Goal: Task Accomplishment & Management: Complete application form

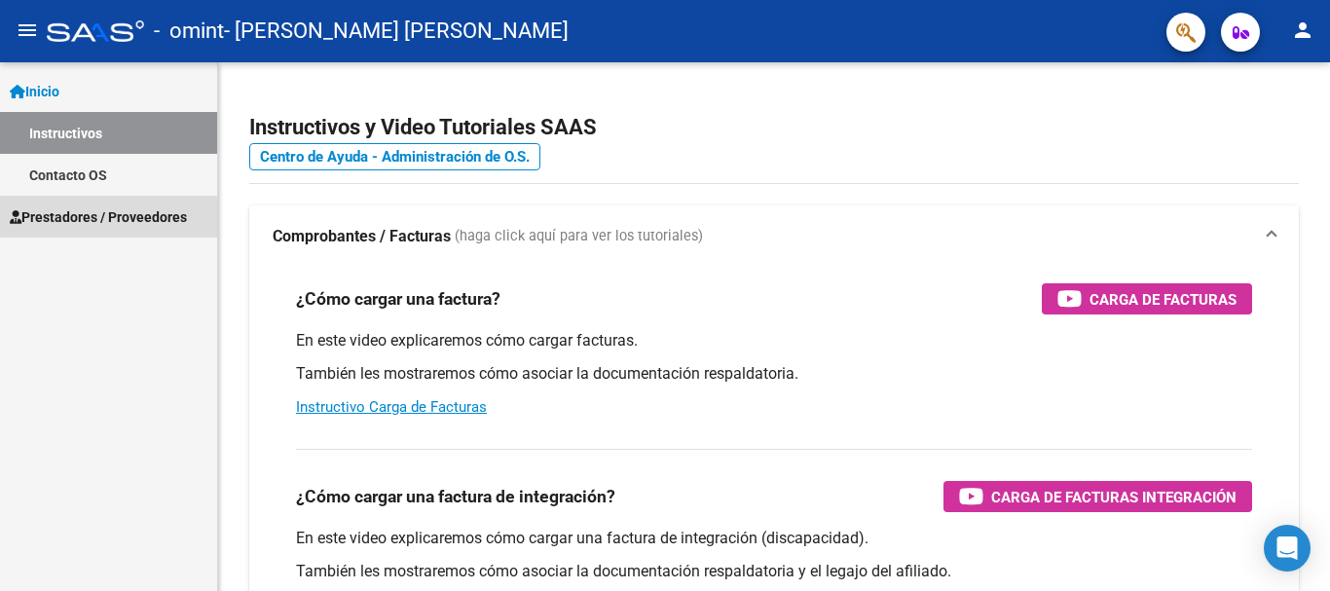
click at [87, 225] on span "Prestadores / Proveedores" at bounding box center [98, 216] width 177 height 21
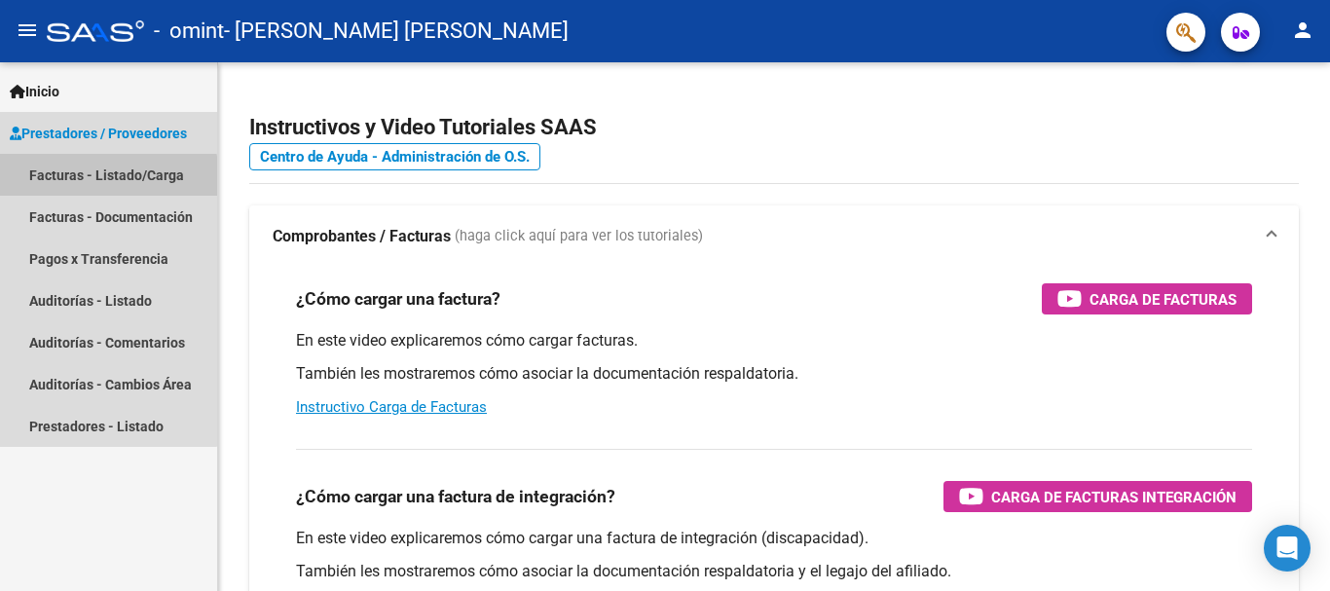
click at [61, 180] on link "Facturas - Listado/Carga" at bounding box center [108, 175] width 217 height 42
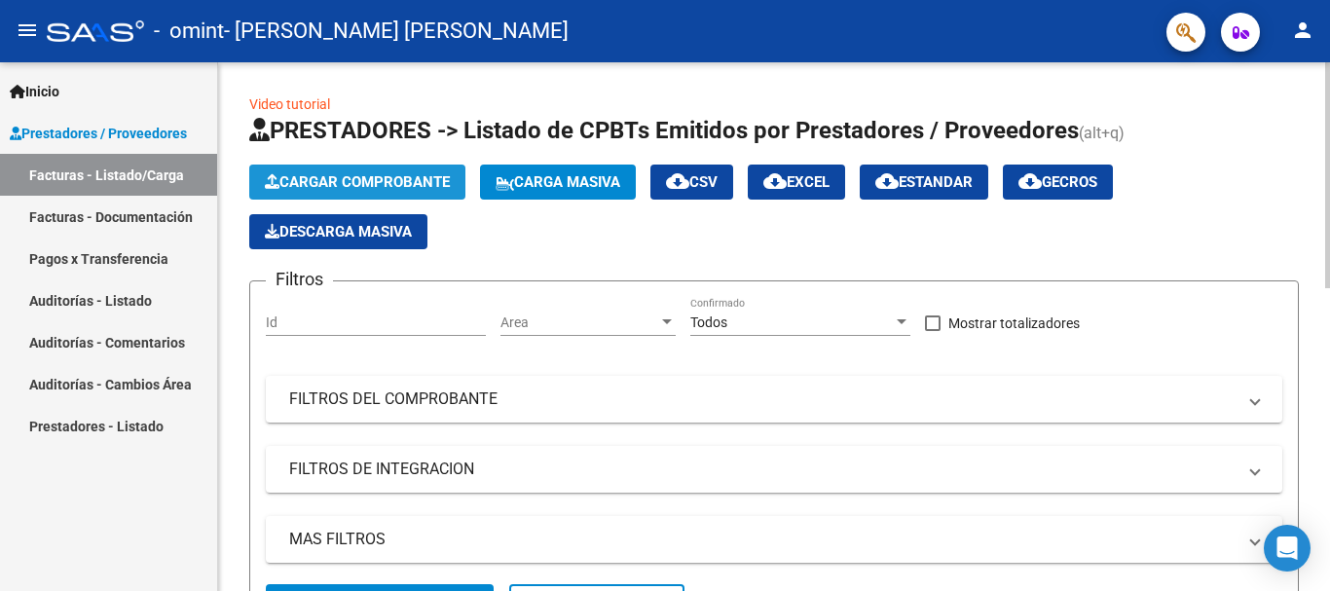
click at [339, 185] on span "Cargar Comprobante" at bounding box center [357, 182] width 185 height 18
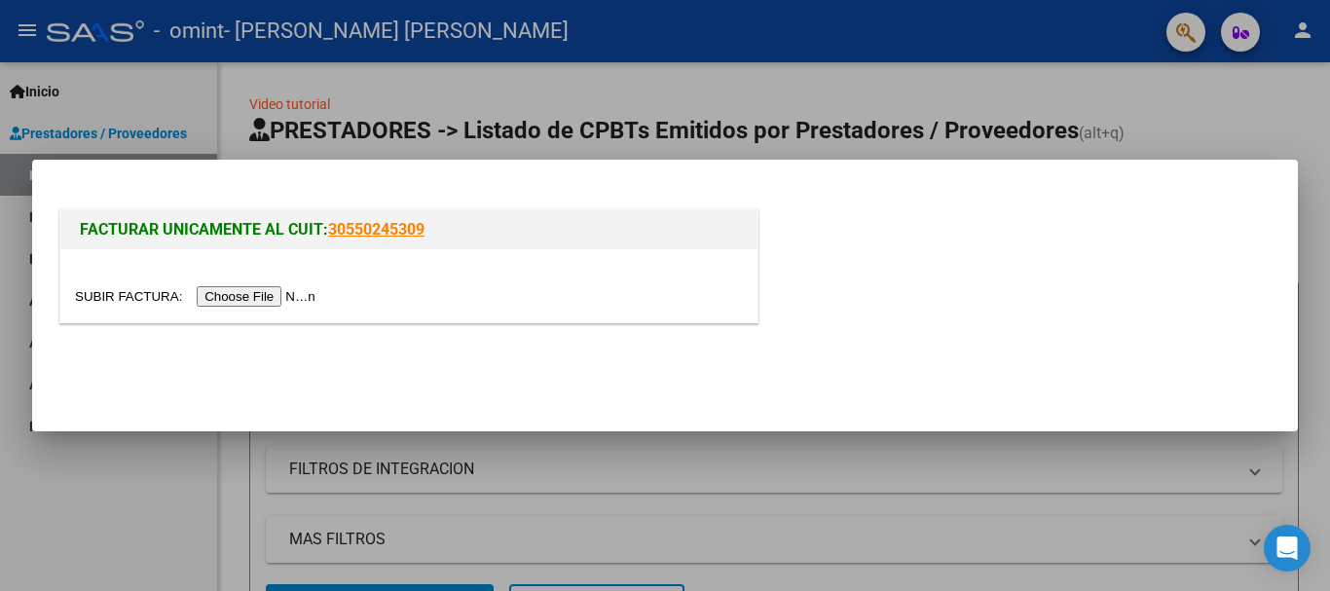
click at [237, 301] on input "file" at bounding box center [198, 296] width 246 height 20
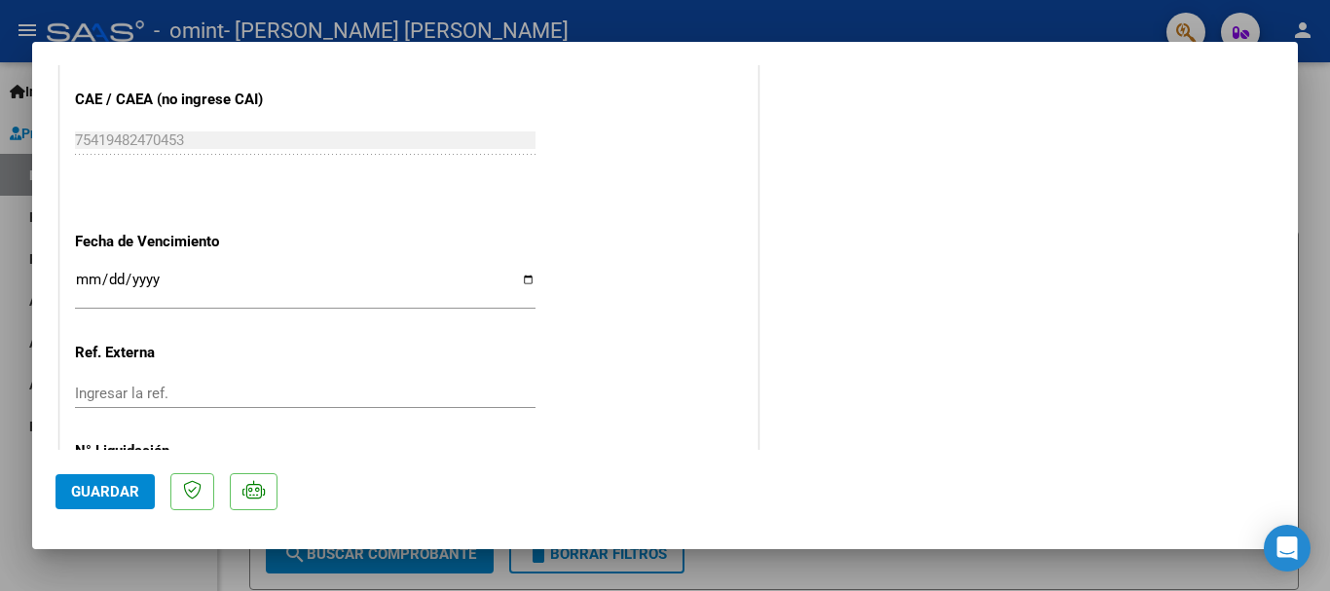
scroll to position [1129, 0]
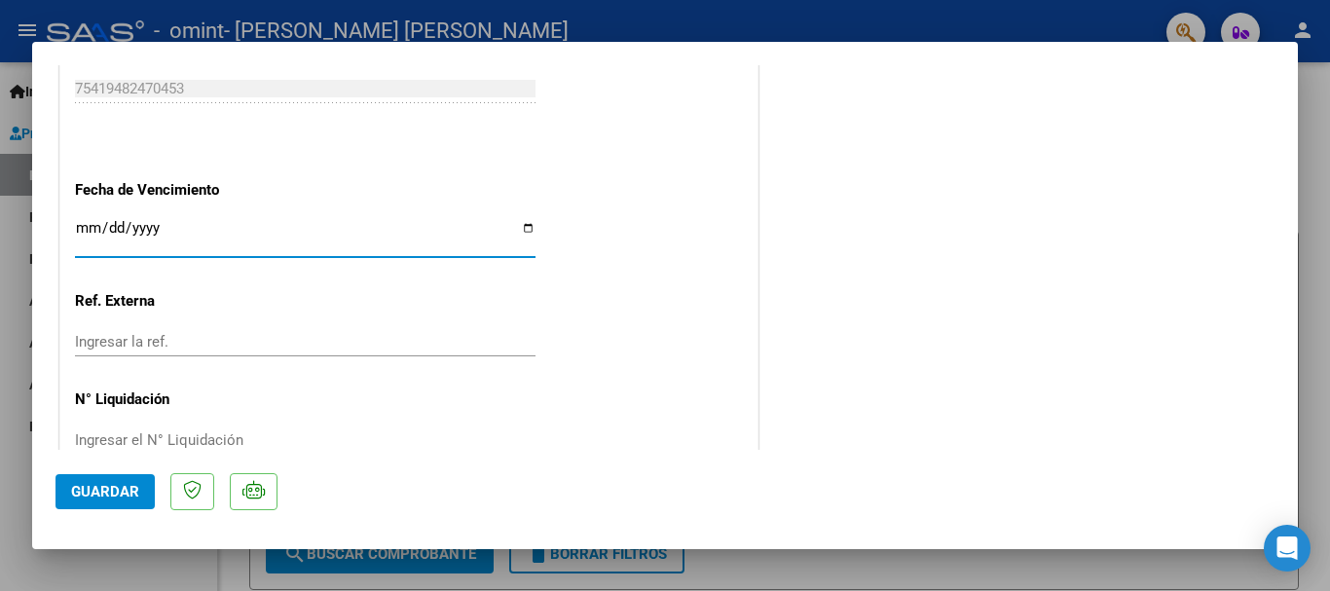
click at [81, 228] on input "Ingresar la fecha" at bounding box center [305, 235] width 461 height 31
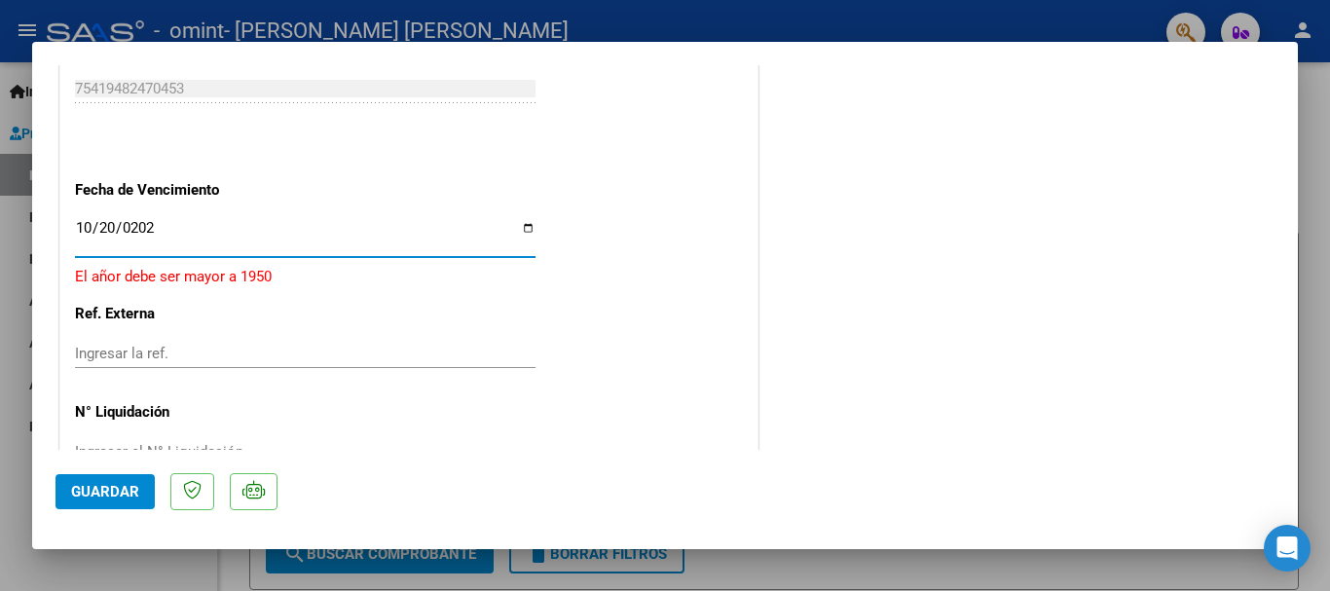
type input "[DATE]"
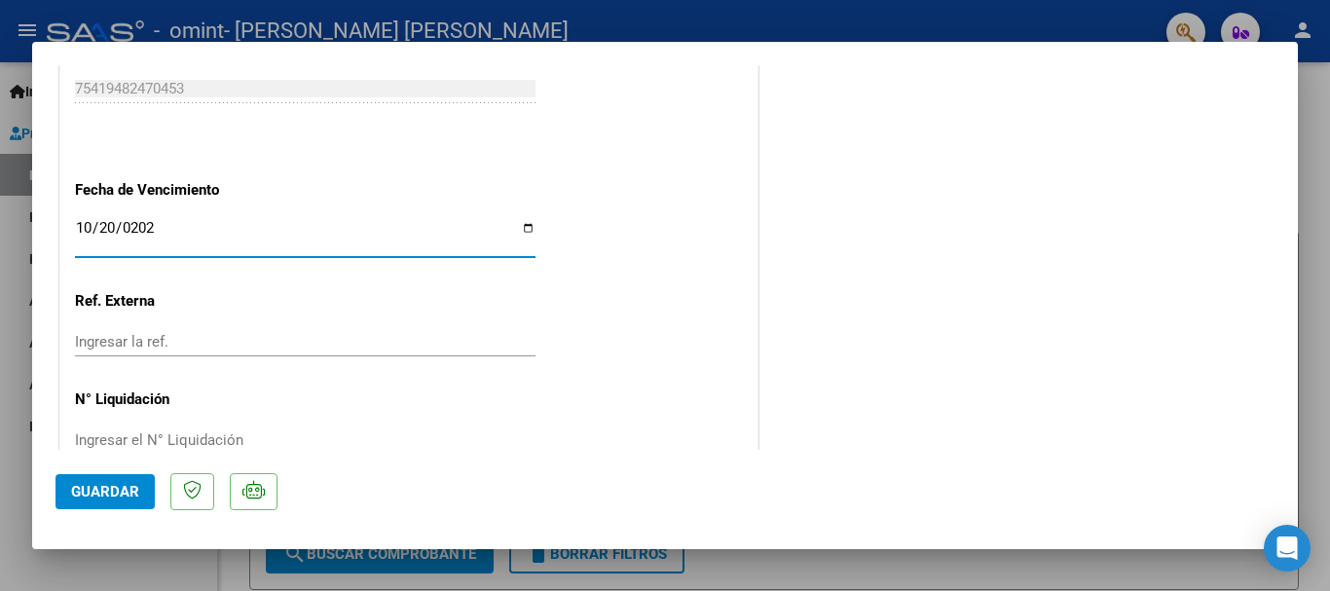
click at [84, 494] on span "Guardar" at bounding box center [105, 492] width 68 height 18
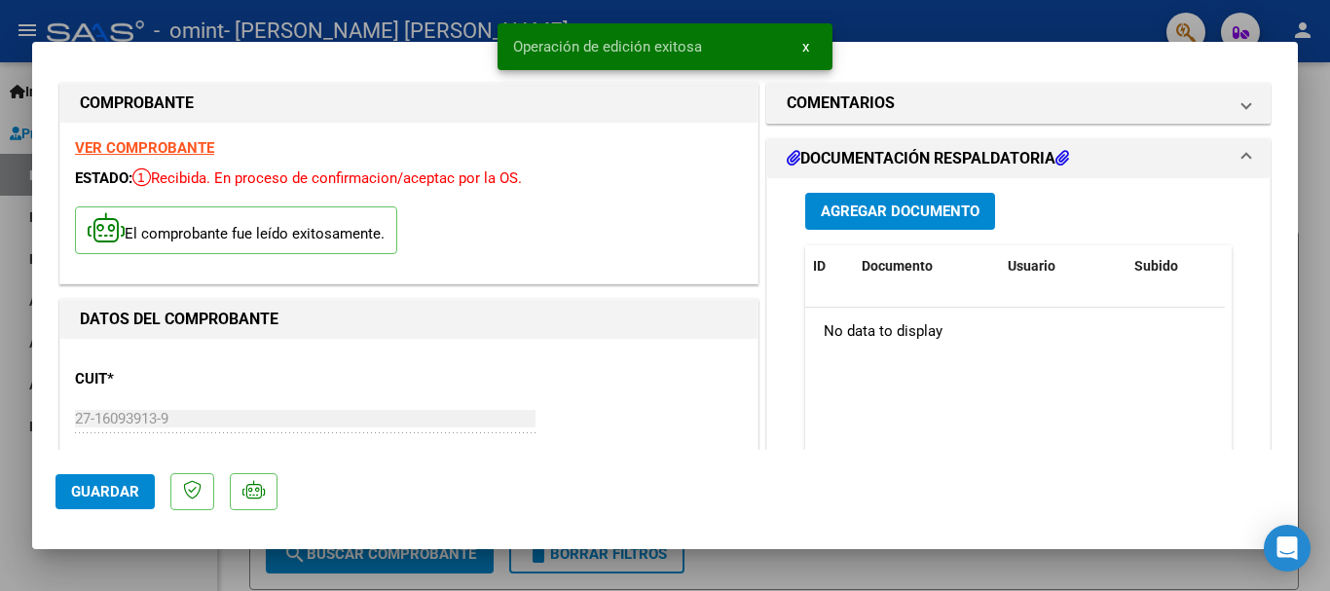
scroll to position [0, 0]
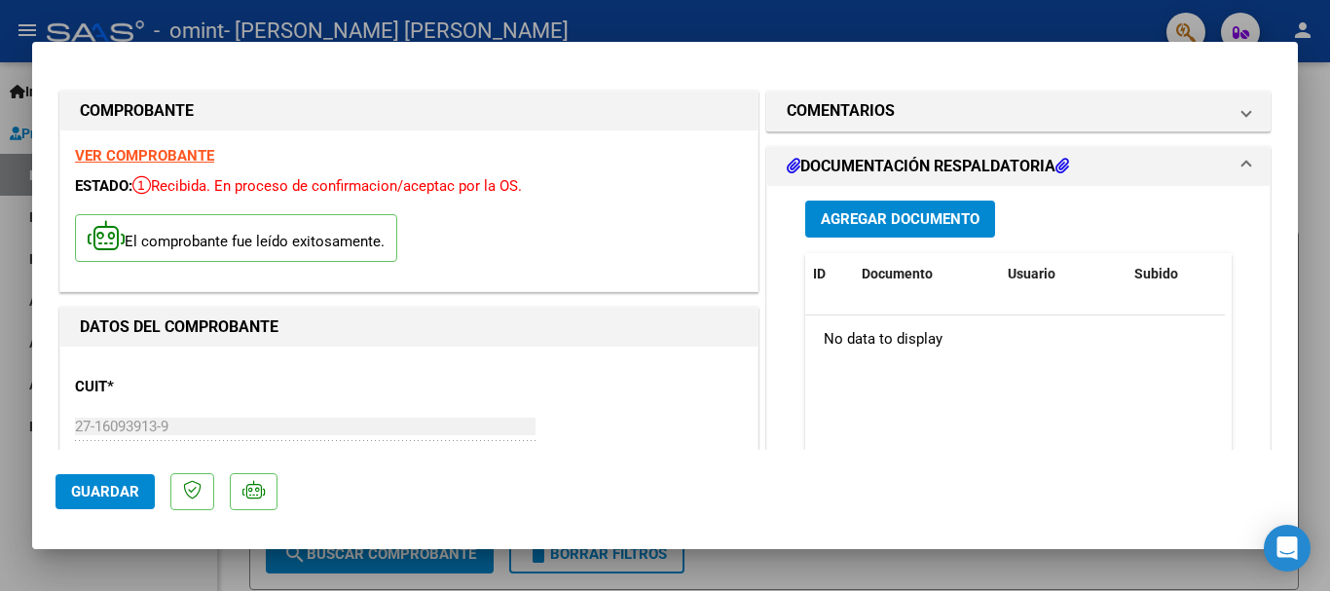
click at [884, 222] on span "Agregar Documento" at bounding box center [900, 220] width 159 height 18
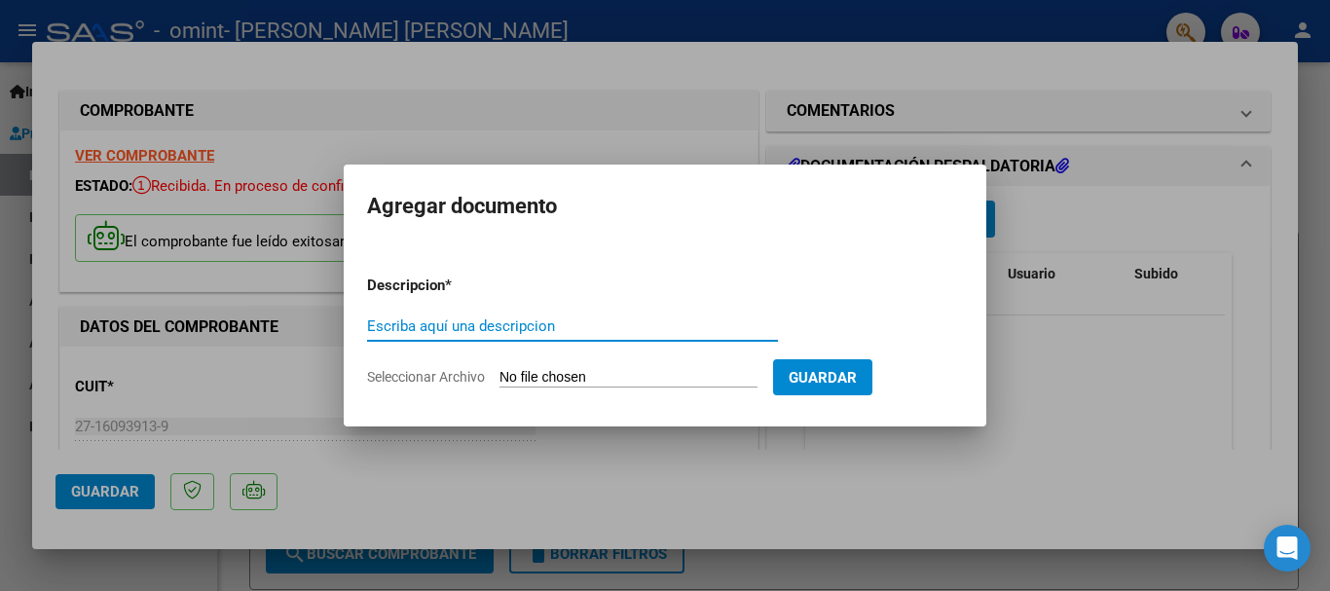
click at [397, 327] on input "Escriba aquí una descripcion" at bounding box center [572, 327] width 411 height 18
type input "P"
type input "PLANILLA ASIST.[PERSON_NAME] SETIEMBRE 2025"
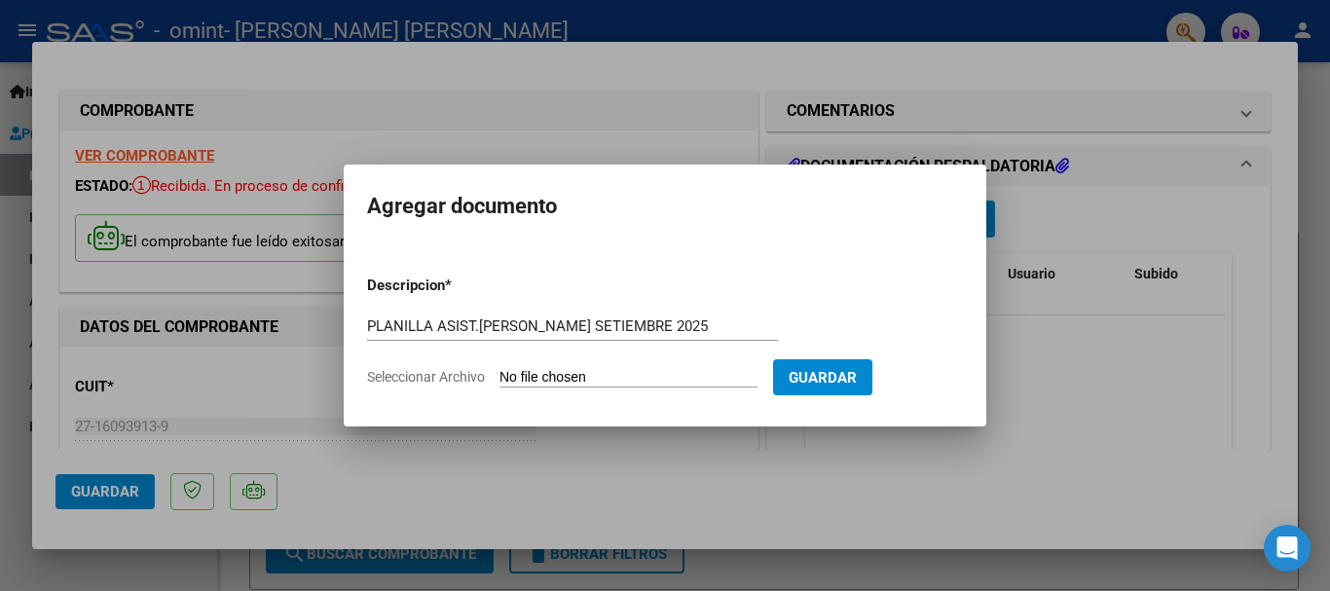
click at [513, 380] on input "Seleccionar Archivo" at bounding box center [629, 378] width 258 height 19
type input "C:\fakepath\PL [PERSON_NAME] SETIEMBRE 2025.pdf"
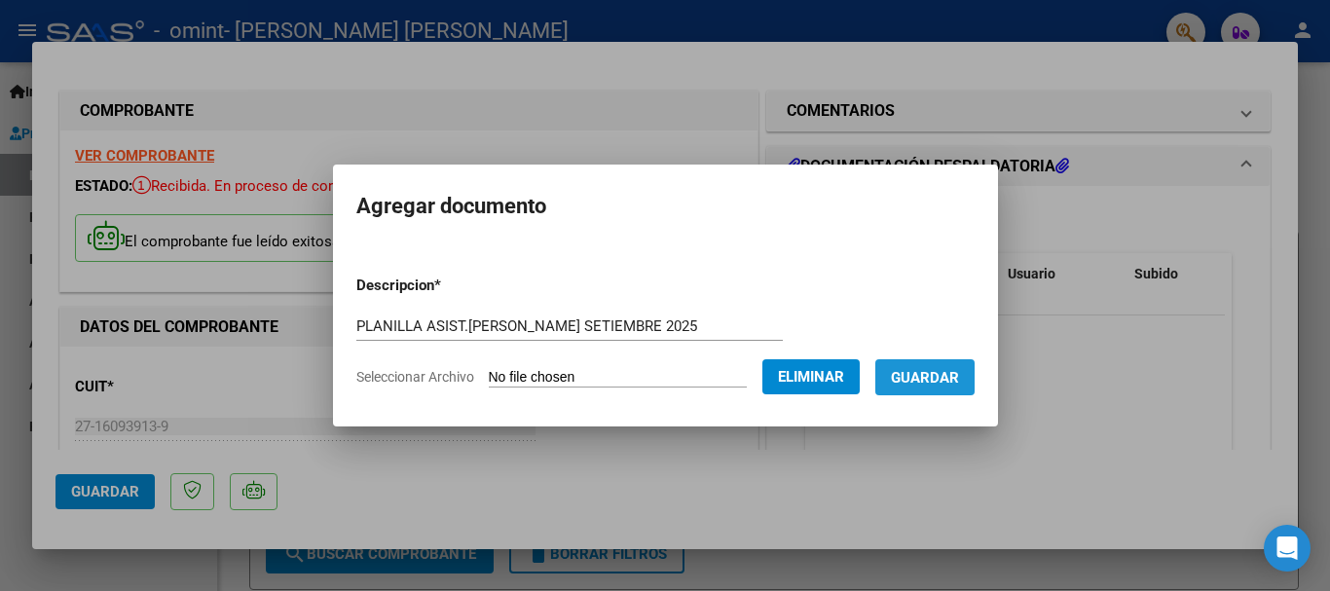
click at [958, 383] on span "Guardar" at bounding box center [925, 378] width 68 height 18
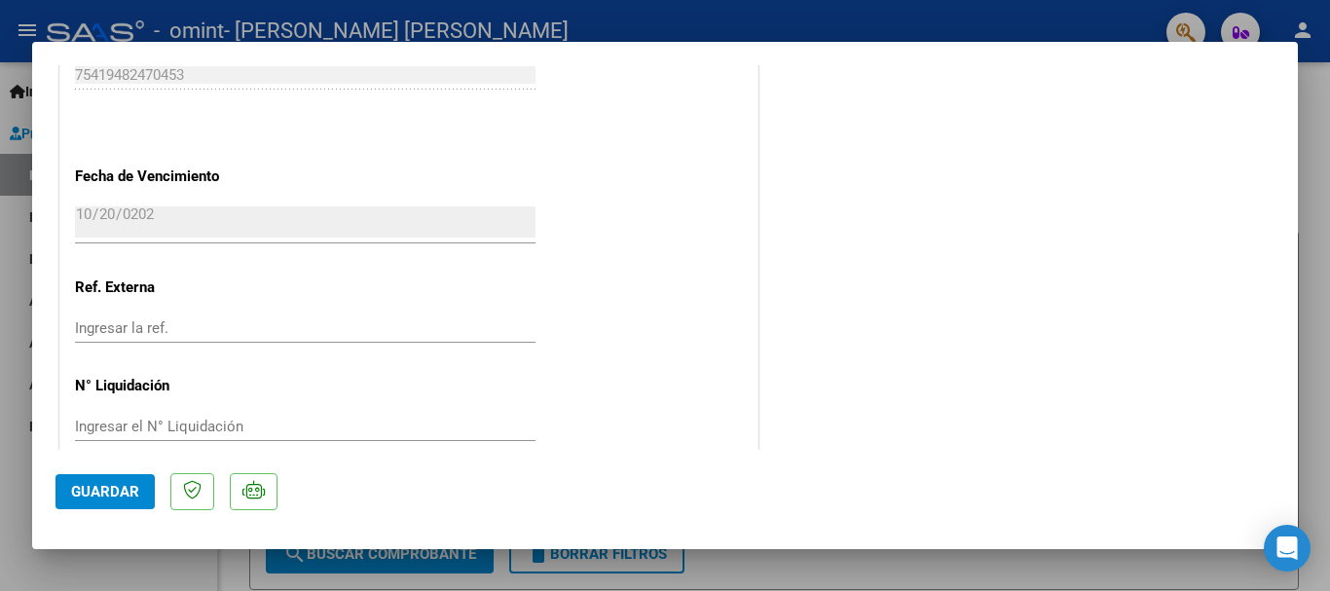
scroll to position [1172, 0]
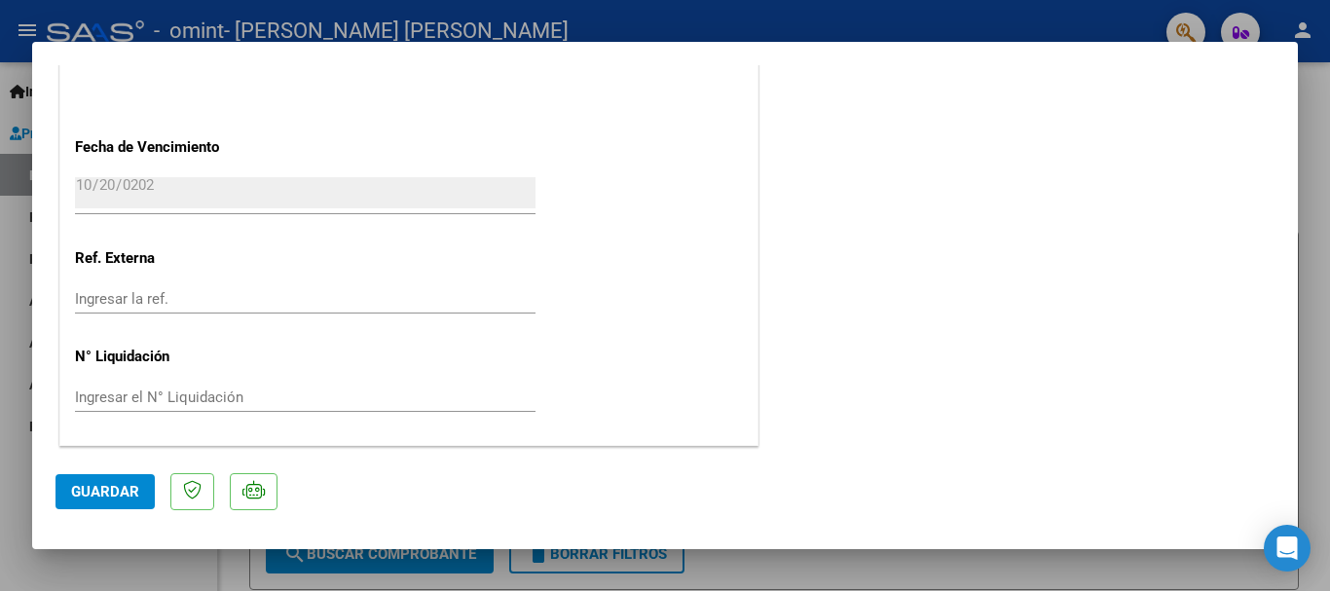
click at [108, 495] on span "Guardar" at bounding box center [105, 492] width 68 height 18
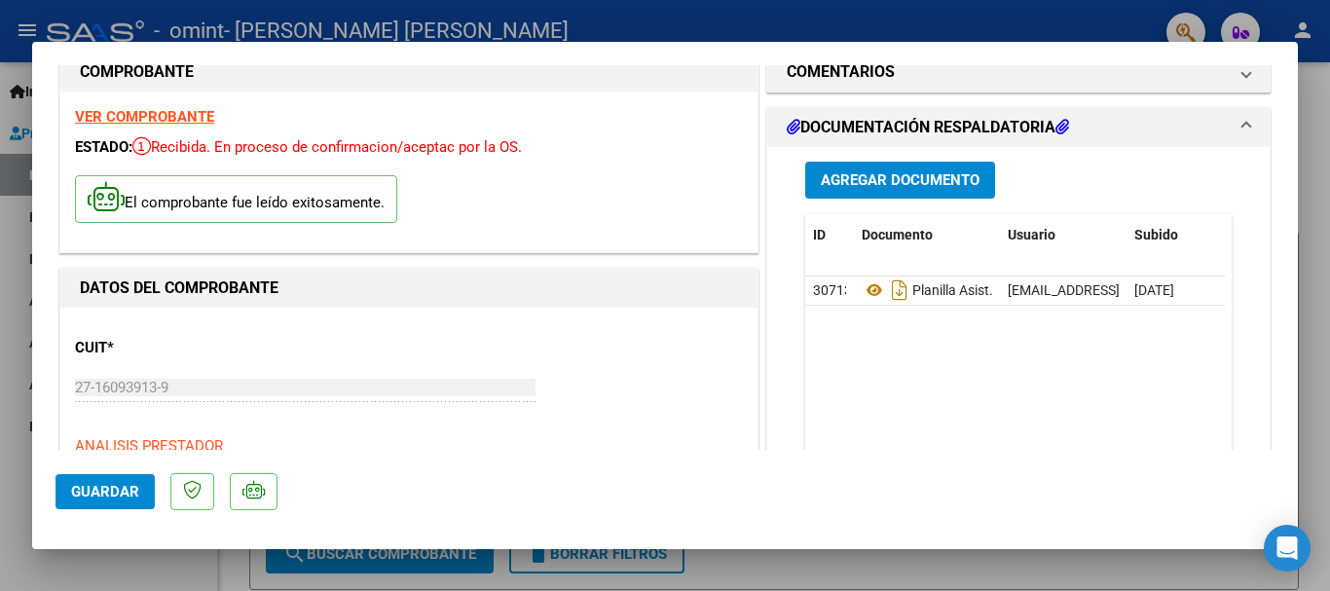
scroll to position [0, 0]
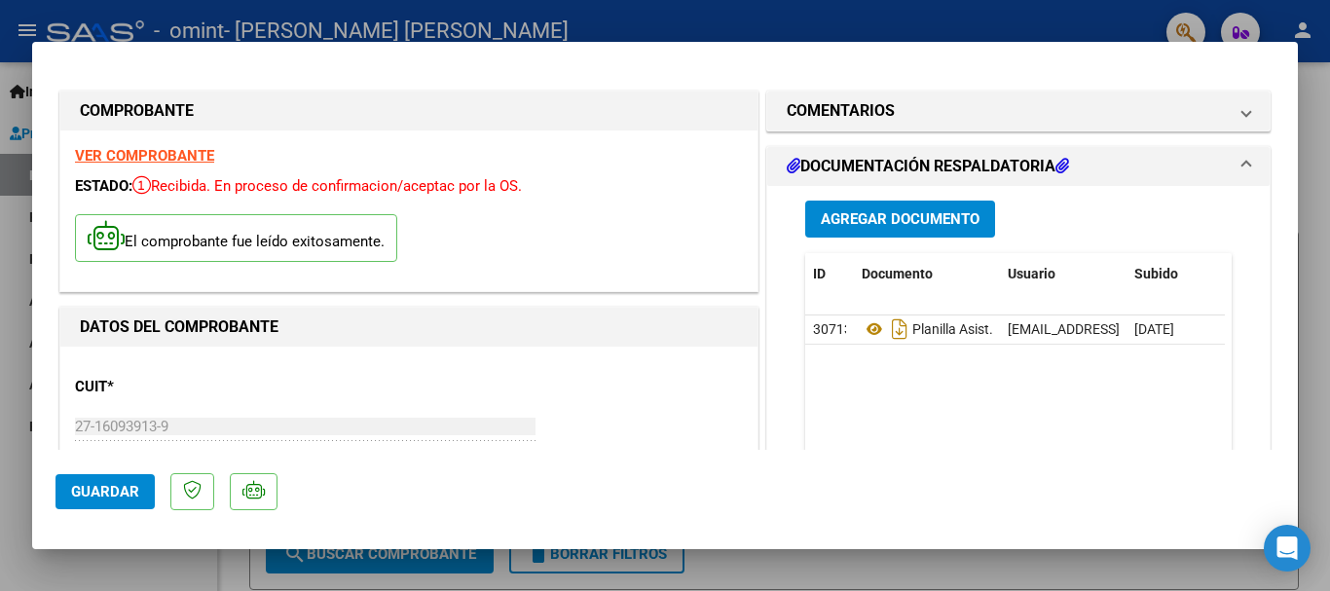
click at [1243, 161] on span at bounding box center [1247, 166] width 8 height 23
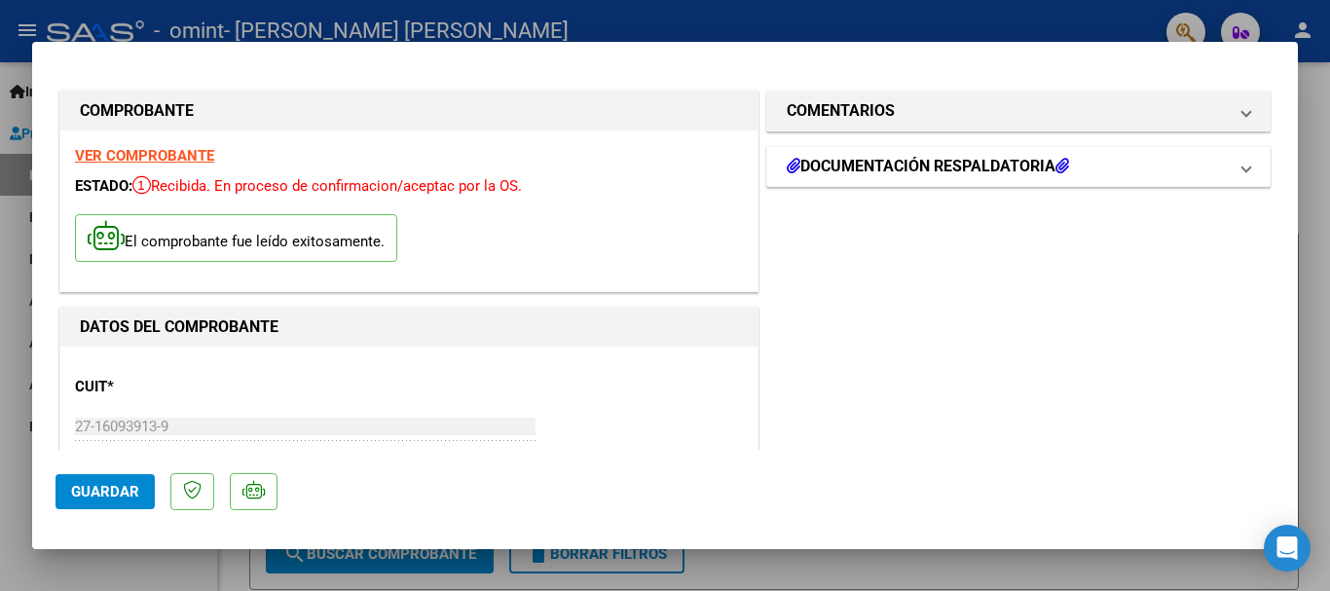
click at [1243, 161] on span at bounding box center [1247, 166] width 8 height 23
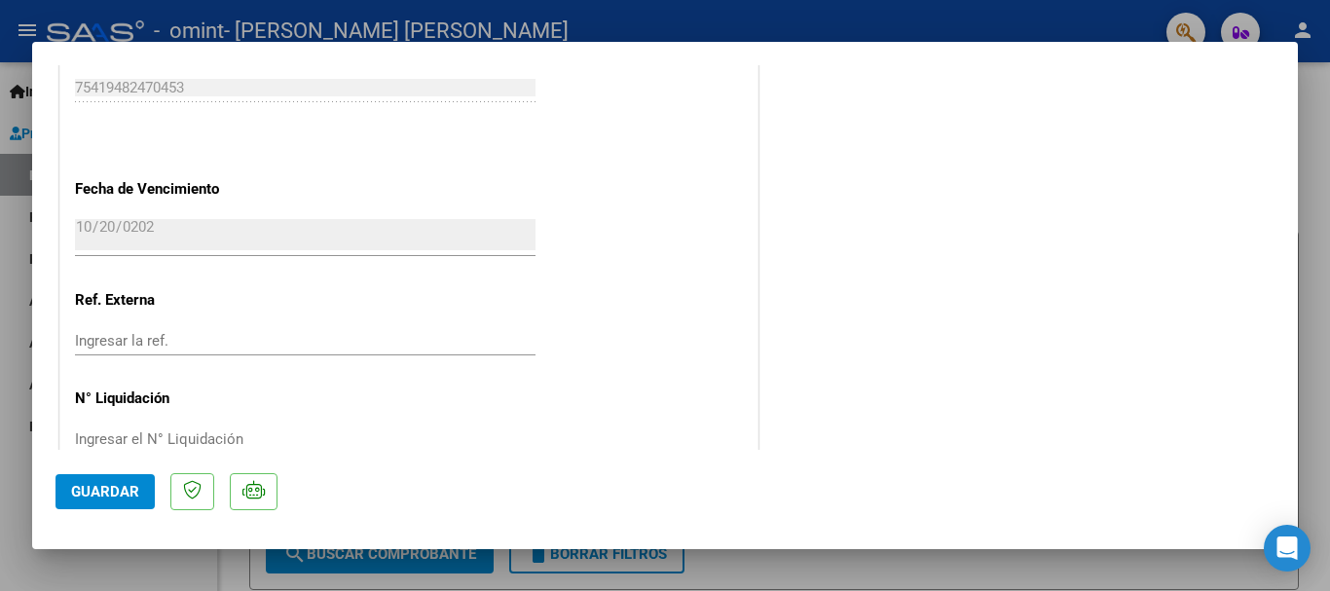
scroll to position [1172, 0]
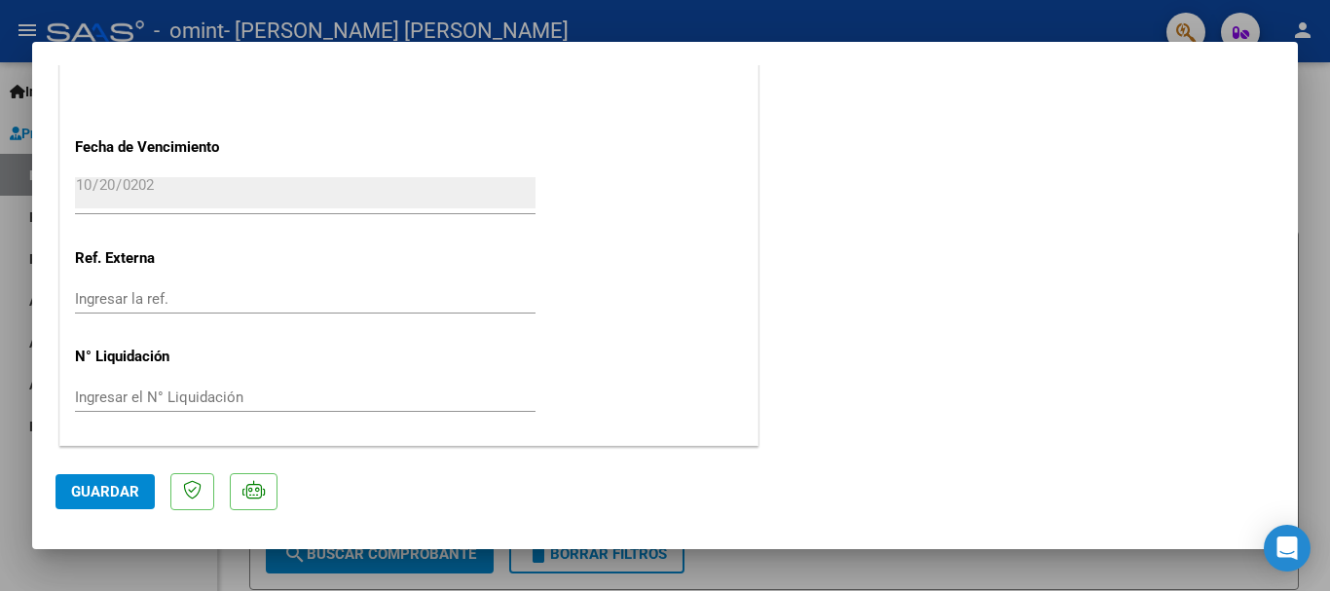
click at [1329, 168] on div at bounding box center [665, 295] width 1330 height 591
click at [1329, 168] on div at bounding box center [1328, 180] width 5 height 236
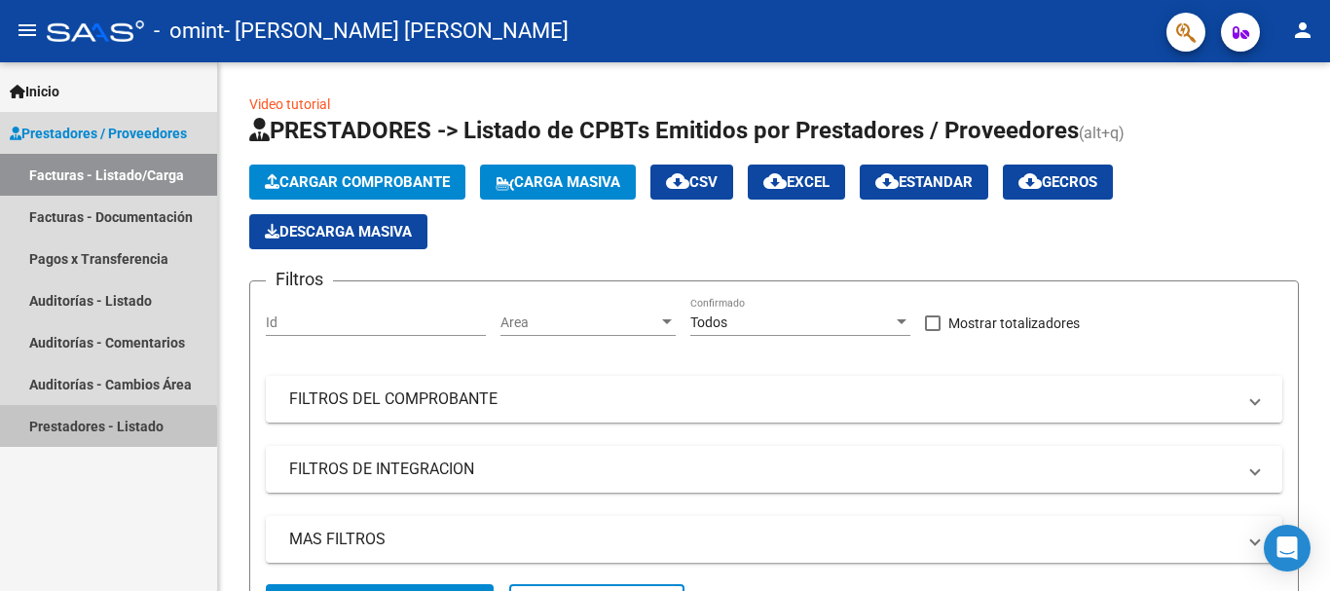
click at [52, 427] on link "Prestadores - Listado" at bounding box center [108, 426] width 217 height 42
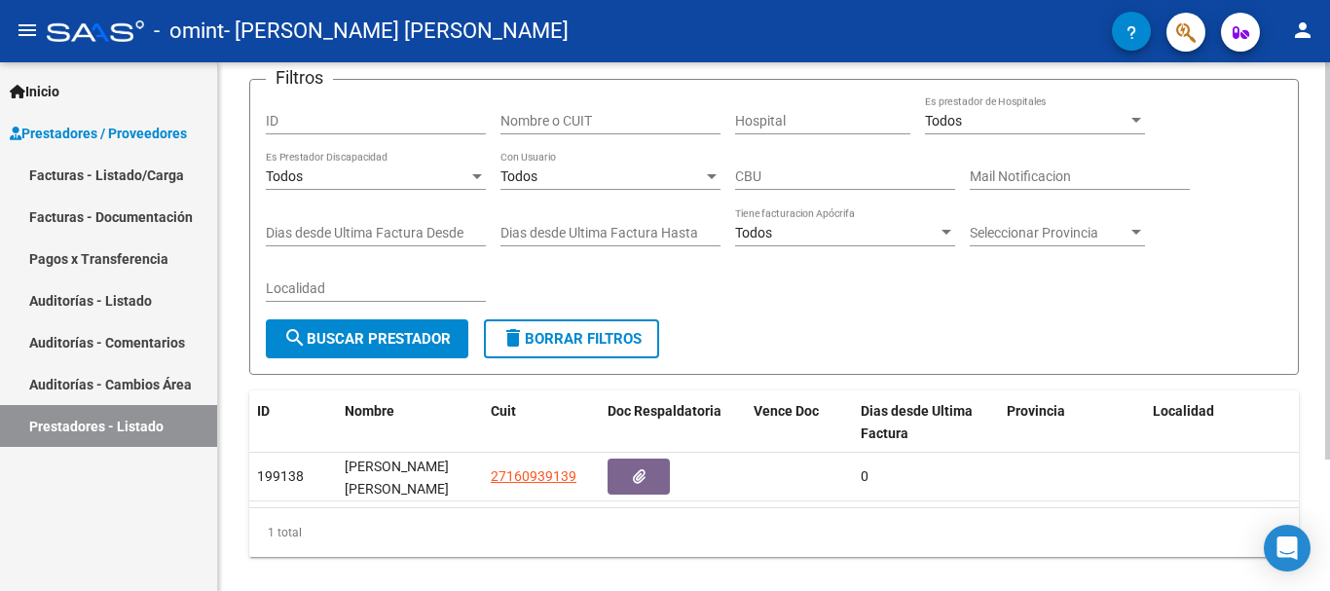
scroll to position [132, 0]
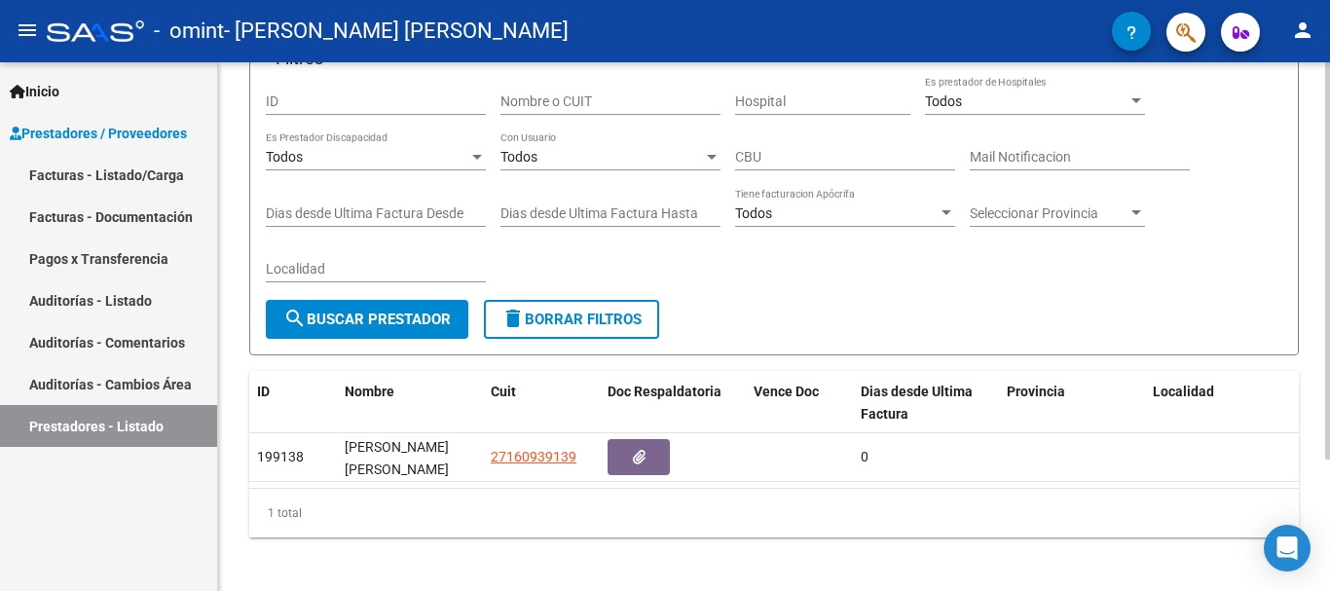
click at [1327, 538] on div at bounding box center [1328, 384] width 5 height 397
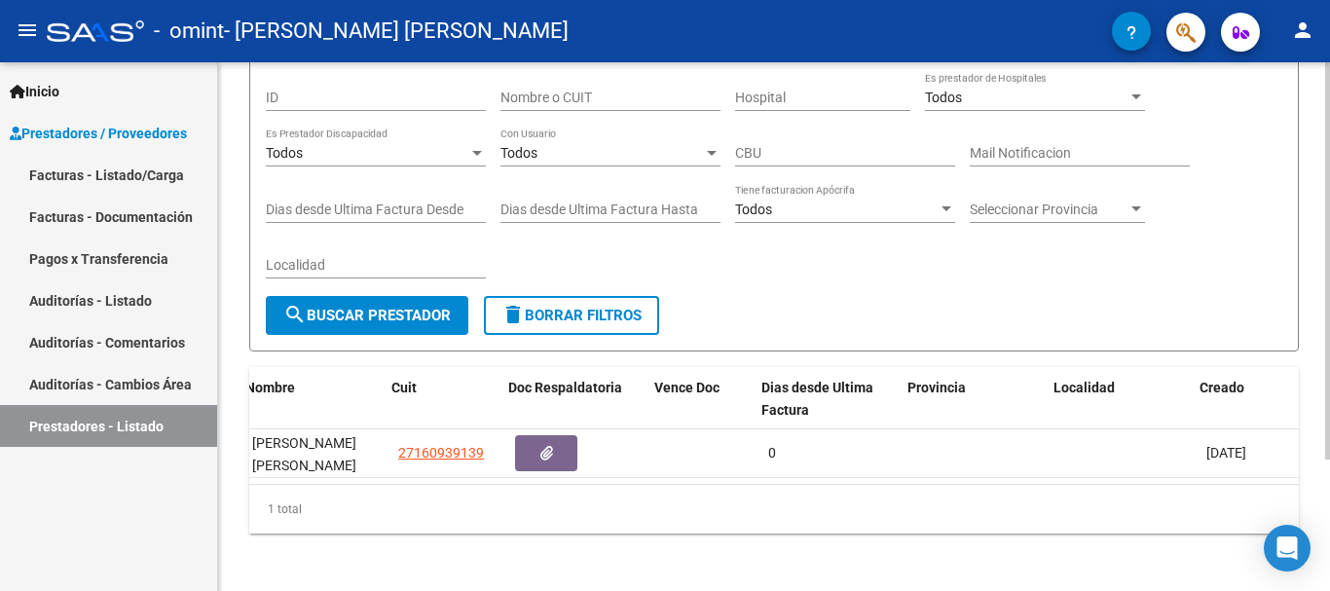
scroll to position [0, 99]
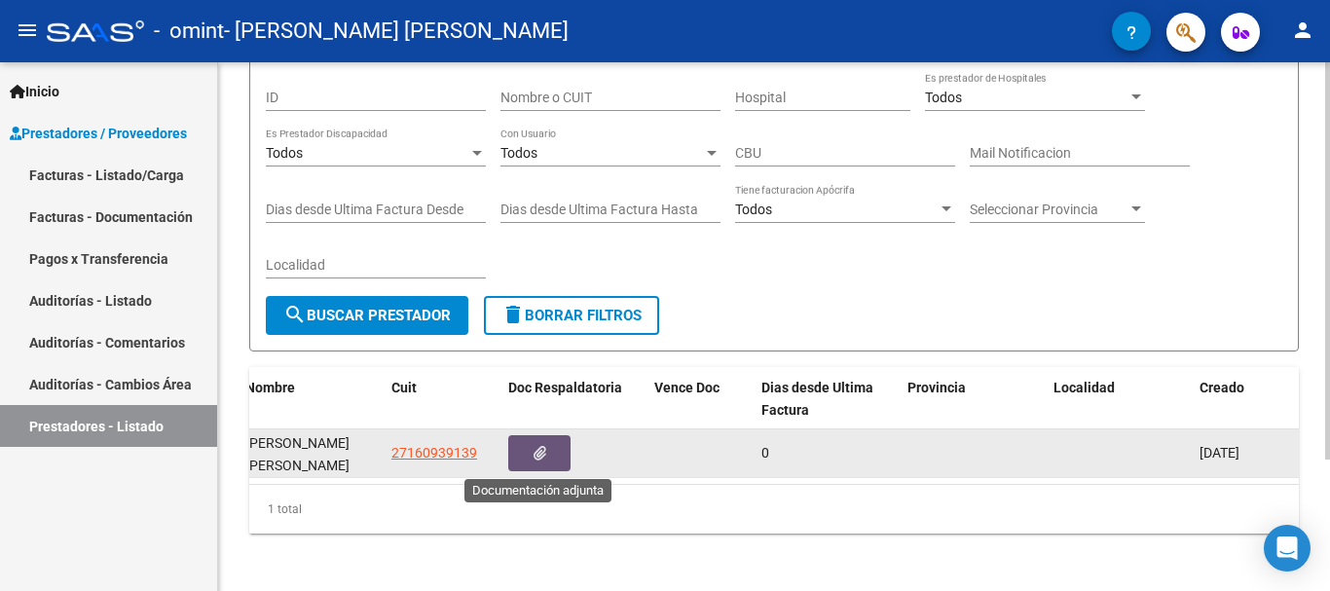
click at [543, 447] on icon "button" at bounding box center [540, 453] width 13 height 15
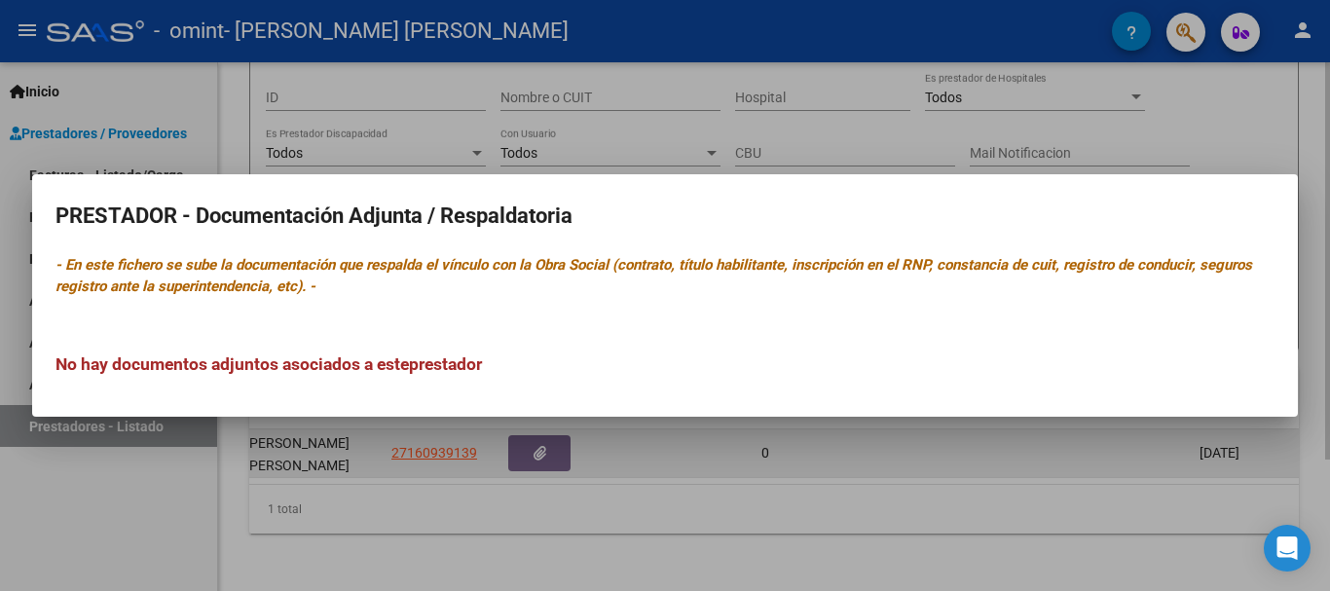
click at [543, 447] on div at bounding box center [665, 295] width 1330 height 591
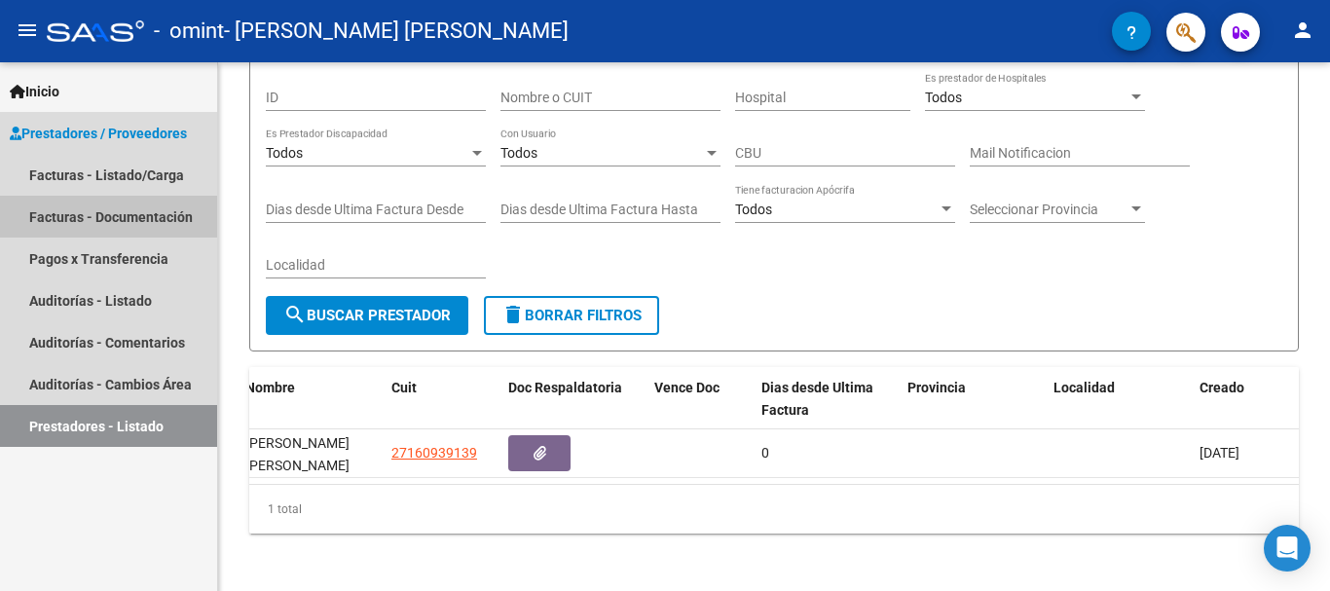
click at [50, 213] on link "Facturas - Documentación" at bounding box center [108, 217] width 217 height 42
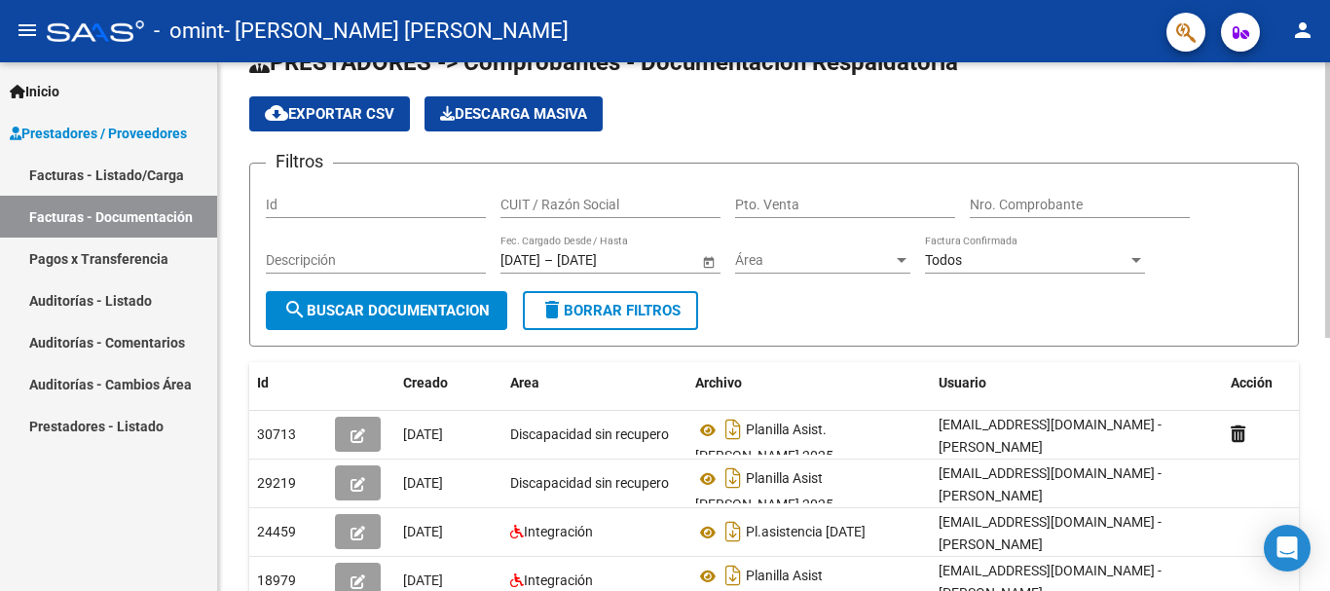
scroll to position [53, 0]
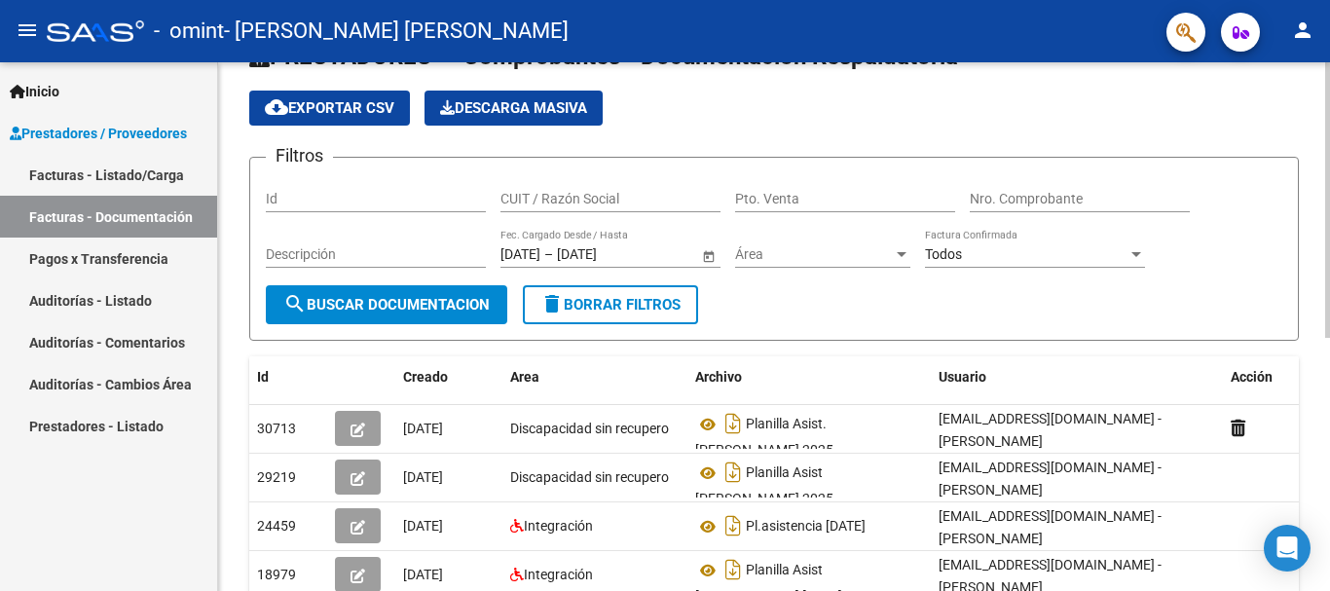
click at [1327, 360] on div at bounding box center [1328, 229] width 5 height 276
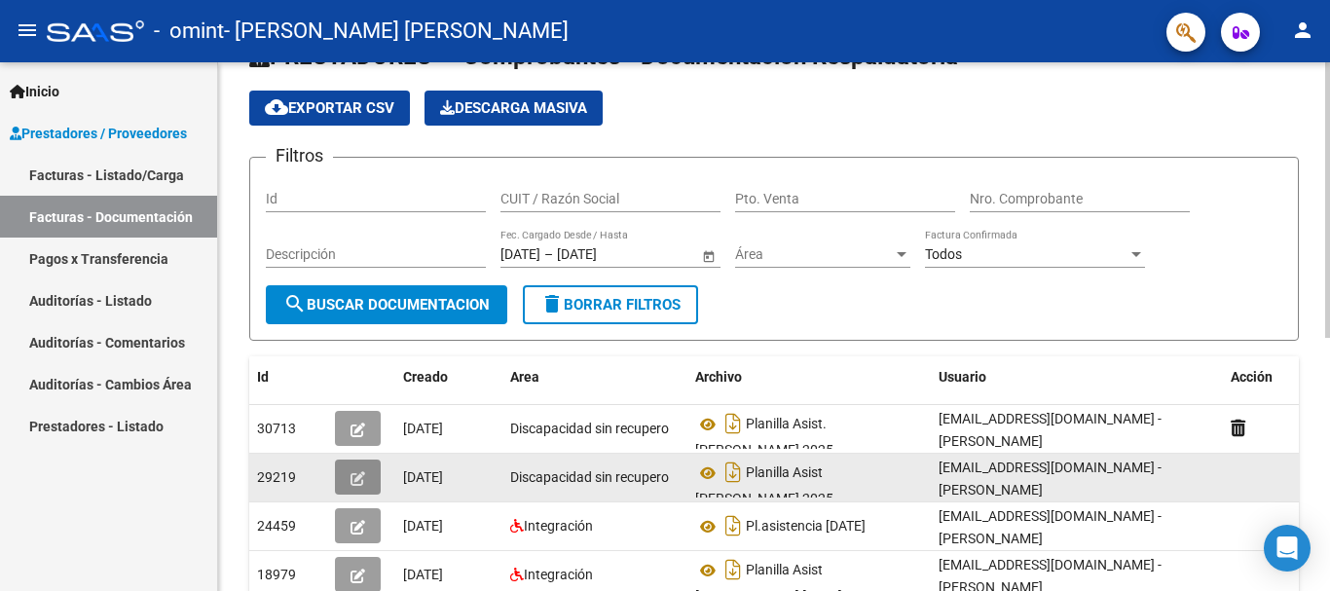
click at [359, 483] on icon "button" at bounding box center [358, 478] width 15 height 15
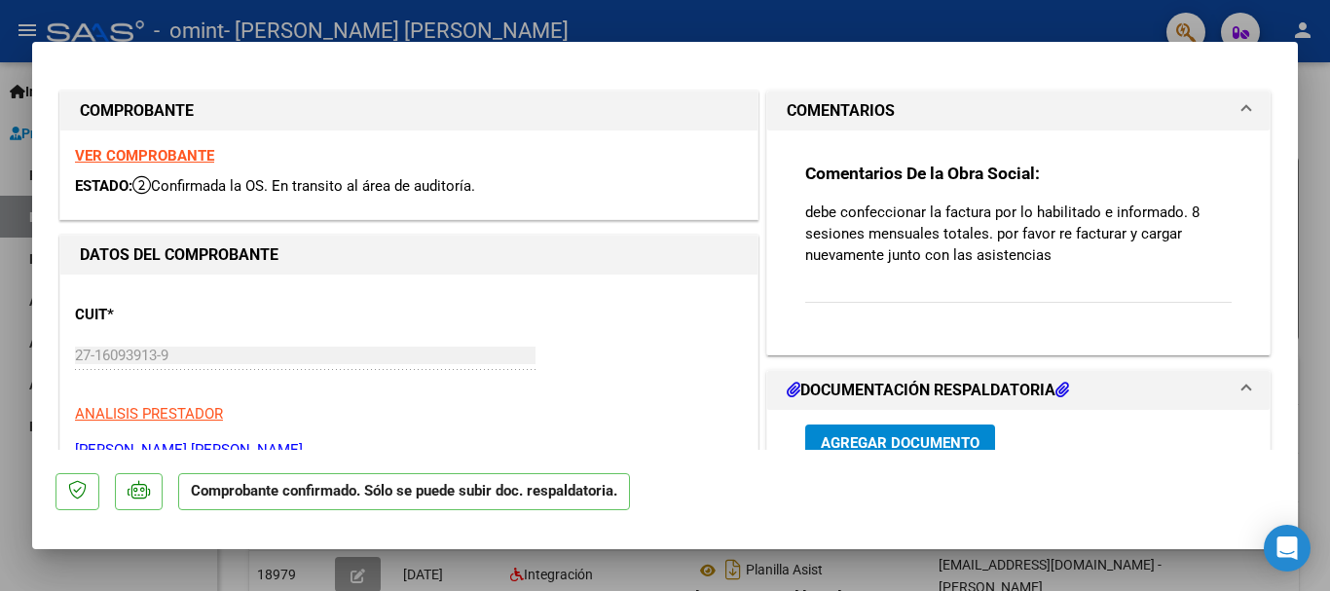
click at [1329, 210] on div at bounding box center [665, 295] width 1330 height 591
type input "$ 0,00"
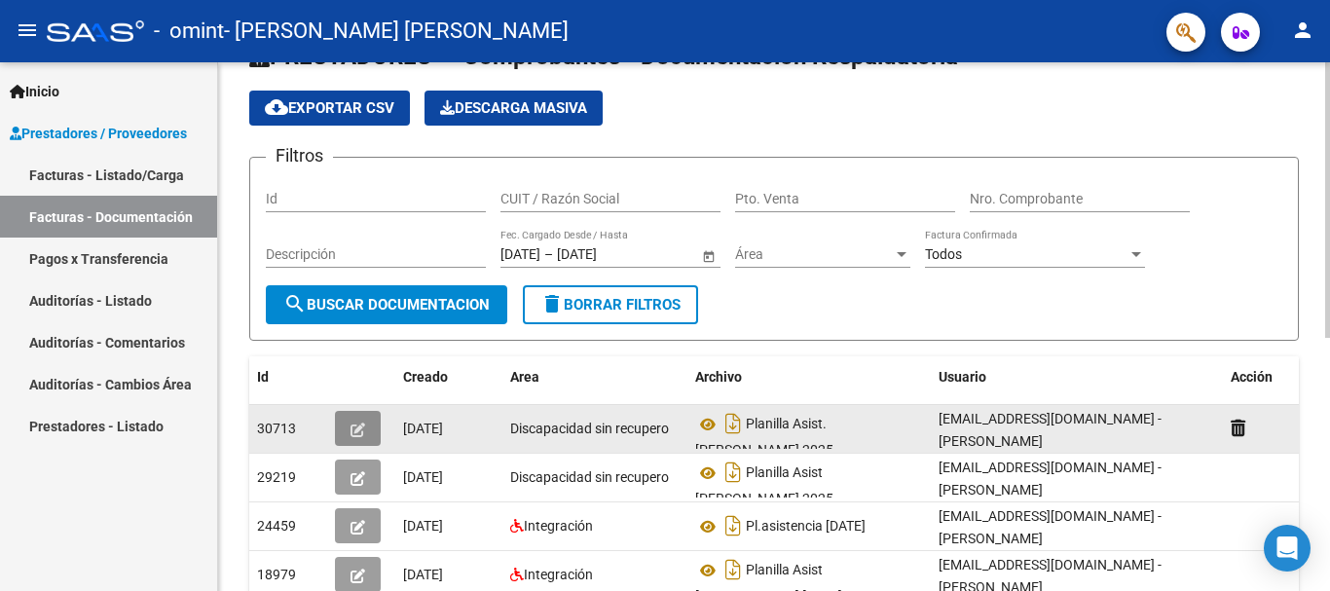
click at [352, 432] on icon "button" at bounding box center [358, 430] width 15 height 15
